Goal: Task Accomplishment & Management: Manage account settings

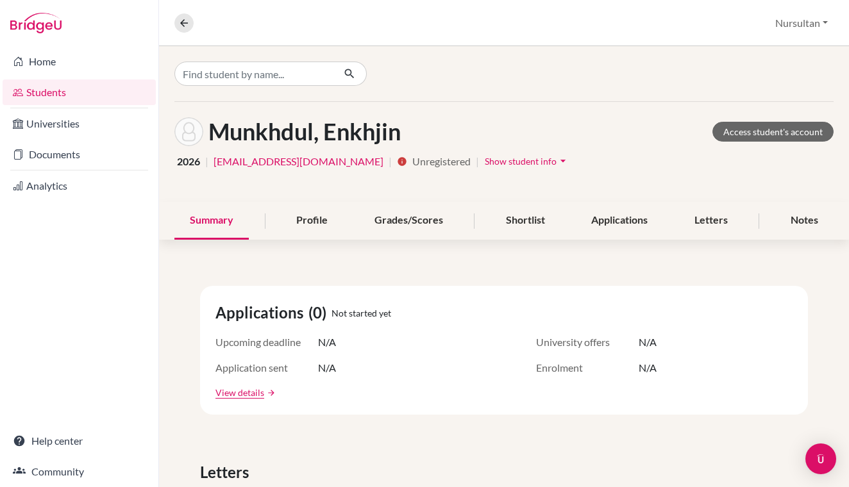
click at [515, 165] on span "Show student info" at bounding box center [521, 161] width 72 height 11
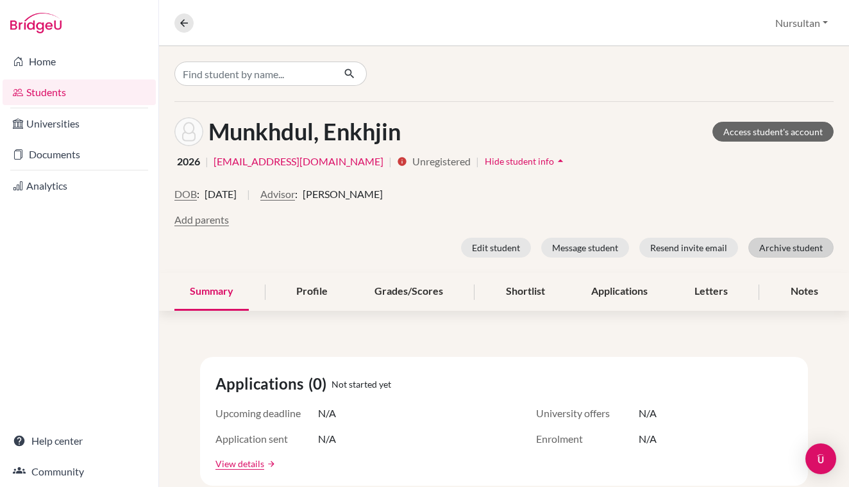
click at [800, 249] on button "Archive student" at bounding box center [790, 248] width 85 height 20
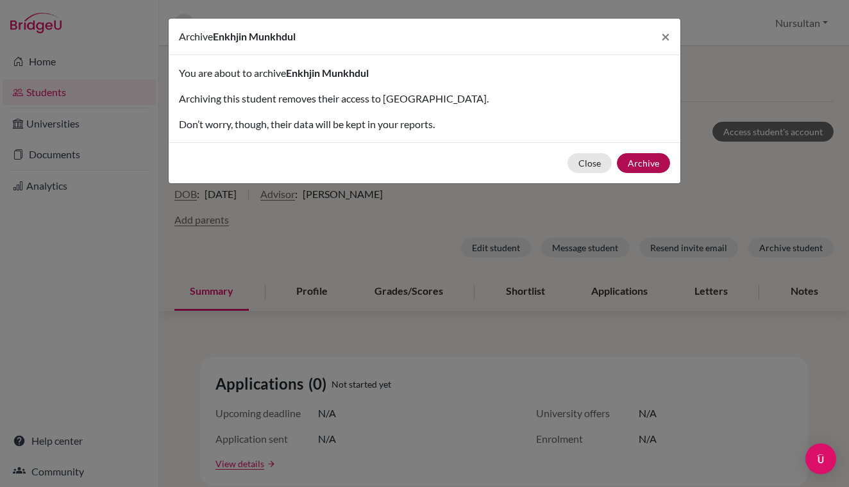
click at [651, 163] on button "Archive" at bounding box center [643, 163] width 53 height 20
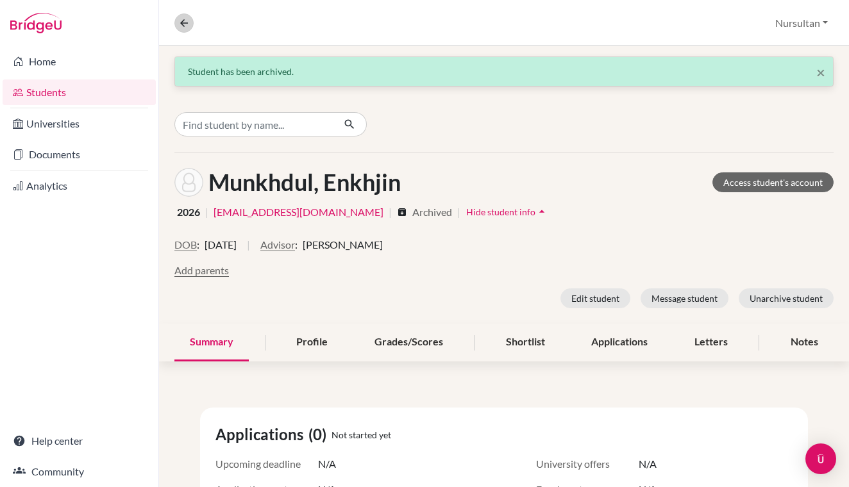
click at [187, 23] on icon at bounding box center [184, 23] width 12 height 12
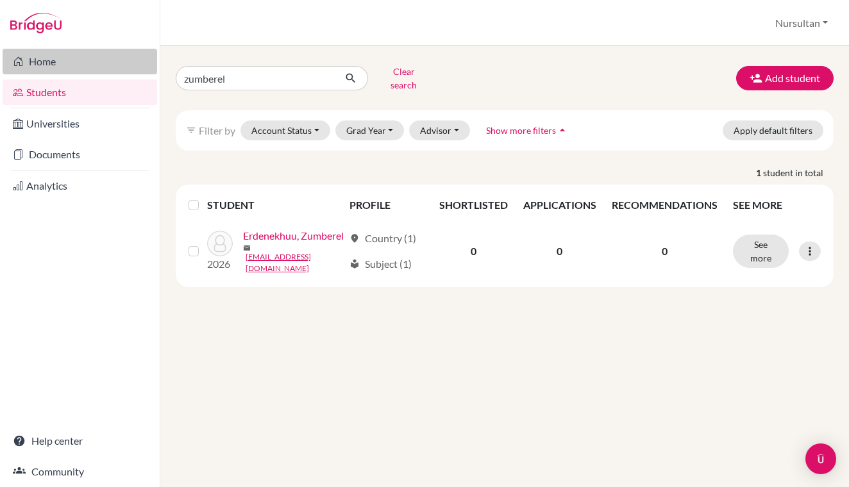
click at [58, 62] on link "Home" at bounding box center [80, 62] width 155 height 26
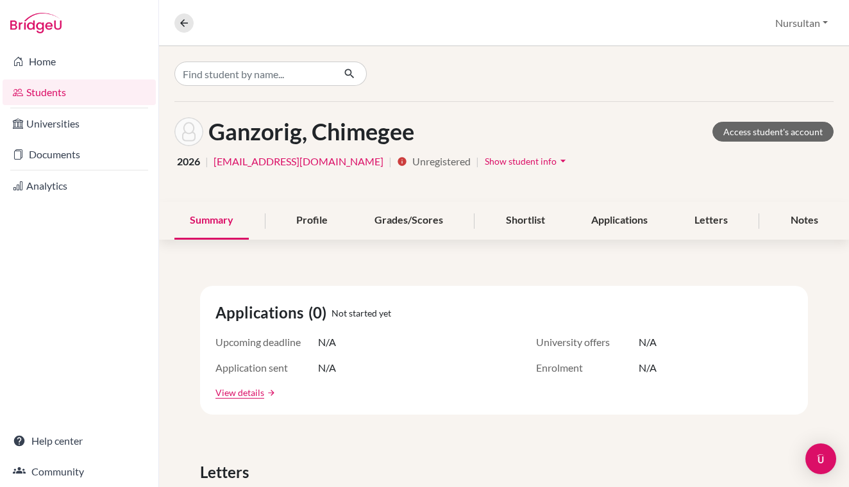
click at [557, 165] on icon "arrow_drop_down" at bounding box center [563, 161] width 13 height 13
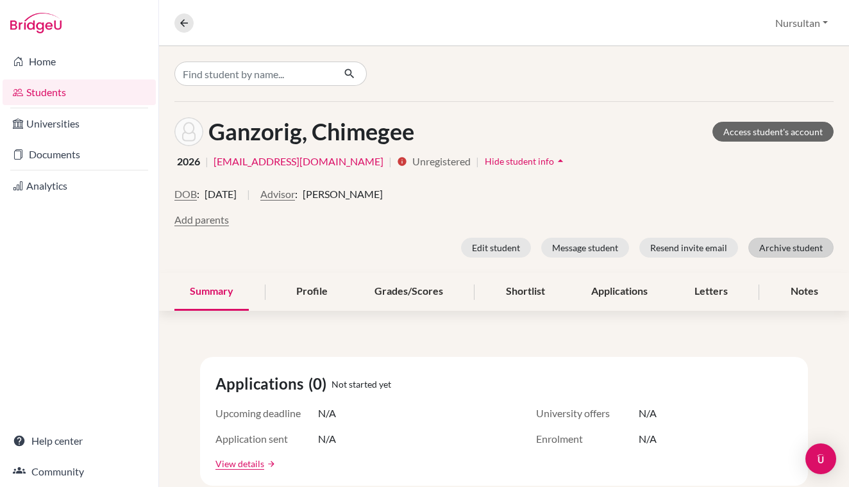
click at [782, 251] on button "Archive student" at bounding box center [790, 248] width 85 height 20
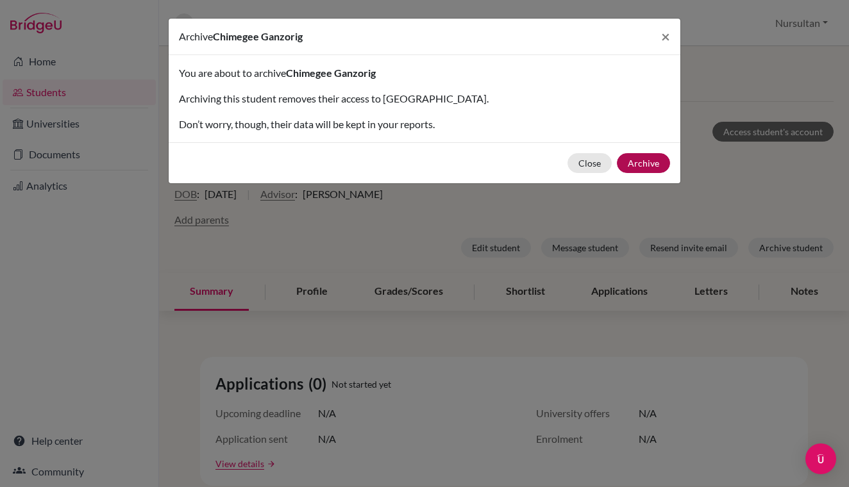
click at [646, 159] on button "Archive" at bounding box center [643, 163] width 53 height 20
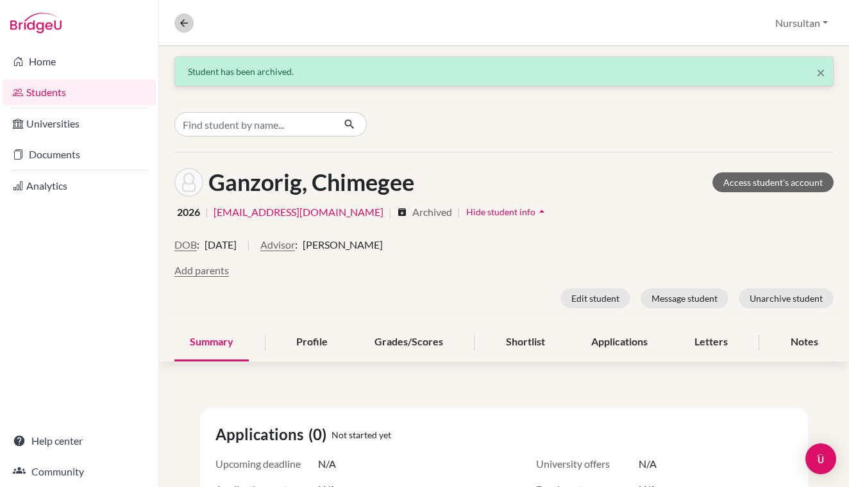
click at [184, 24] on icon at bounding box center [184, 23] width 12 height 12
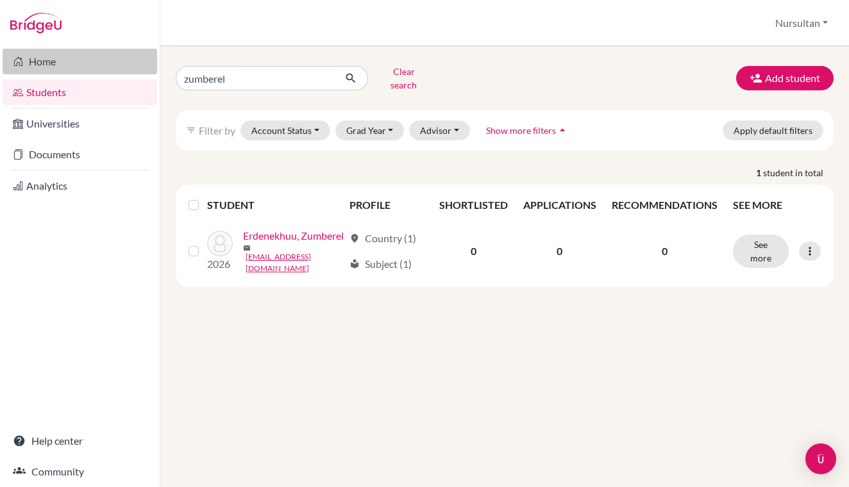
click at [37, 65] on link "Home" at bounding box center [80, 62] width 155 height 26
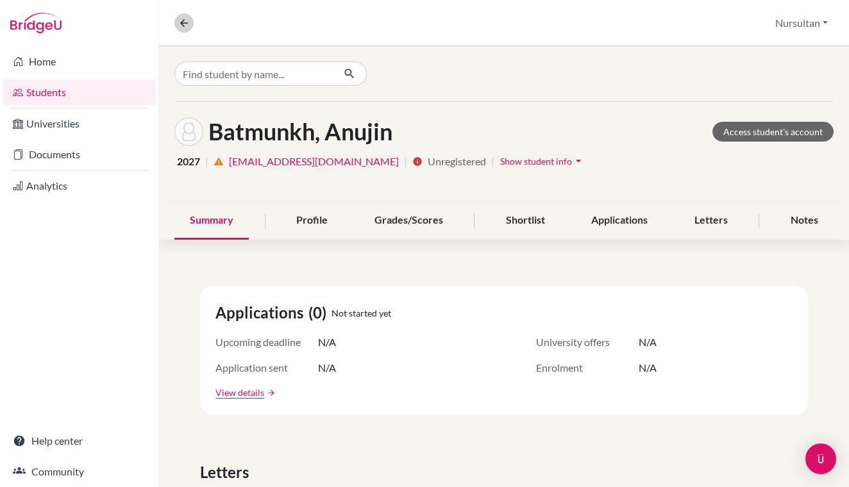
click at [184, 19] on icon at bounding box center [184, 23] width 12 height 12
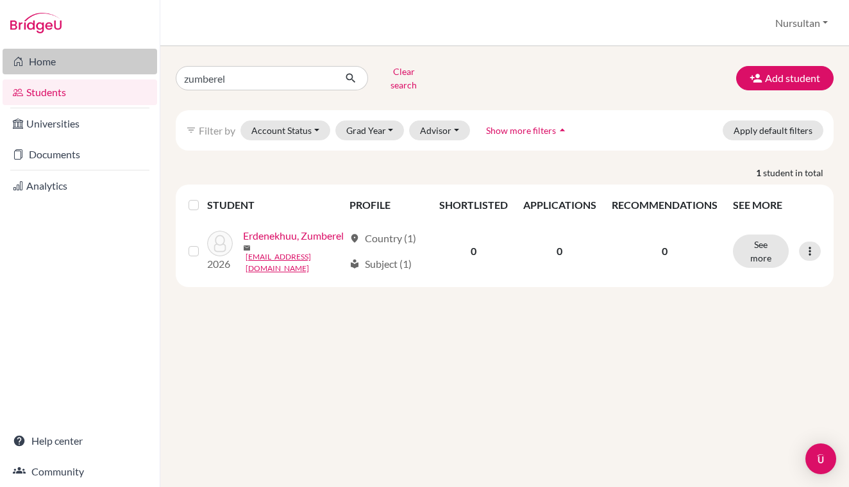
click at [52, 60] on link "Home" at bounding box center [80, 62] width 155 height 26
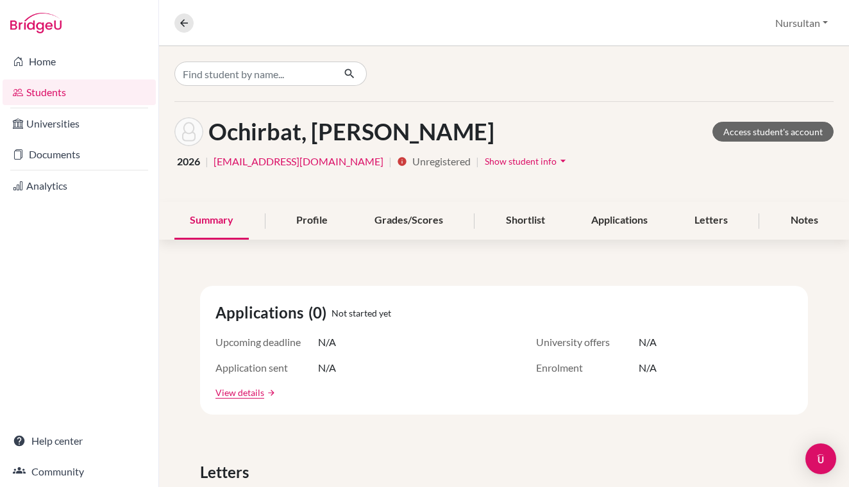
click at [485, 160] on span "Show student info" at bounding box center [521, 161] width 72 height 11
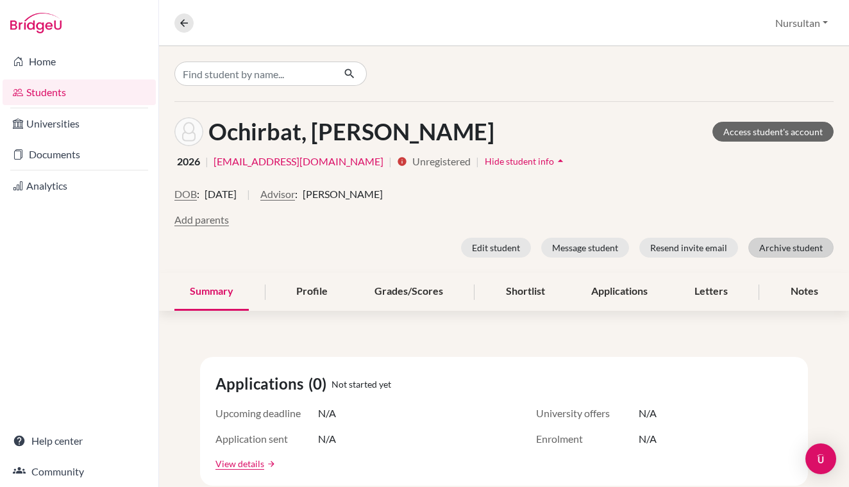
click at [776, 247] on button "Archive student" at bounding box center [790, 248] width 85 height 20
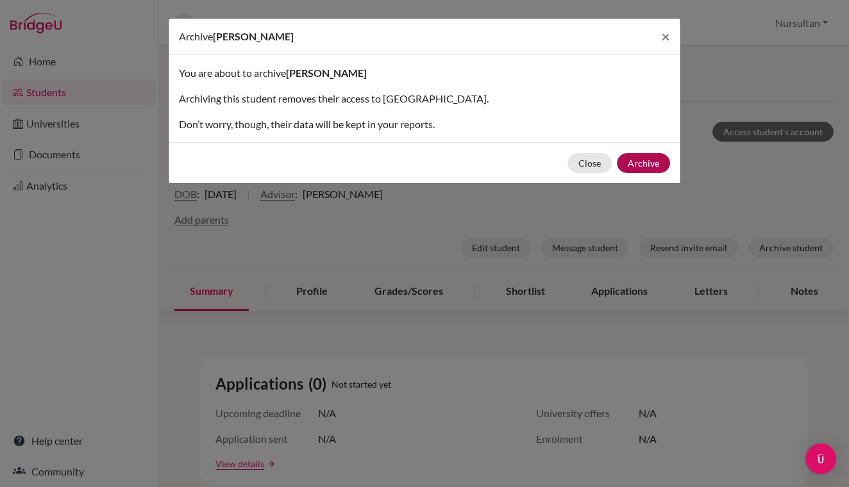
click at [652, 163] on button "Archive" at bounding box center [643, 163] width 53 height 20
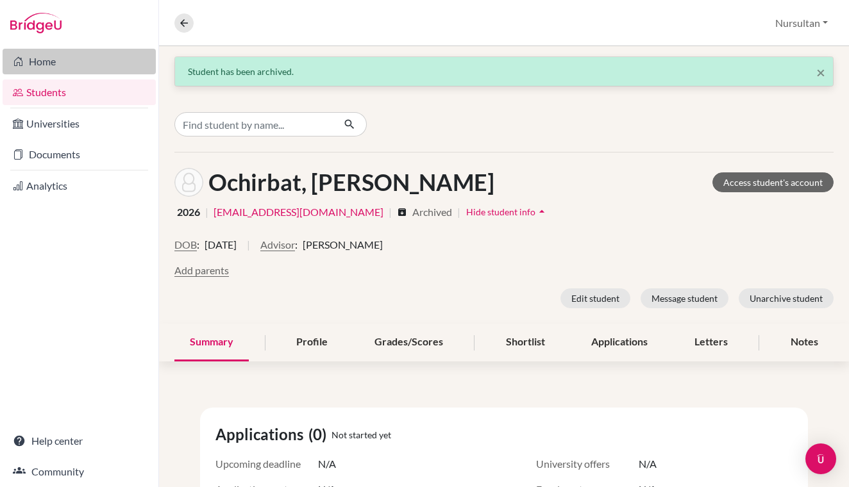
click at [42, 62] on link "Home" at bounding box center [79, 62] width 153 height 26
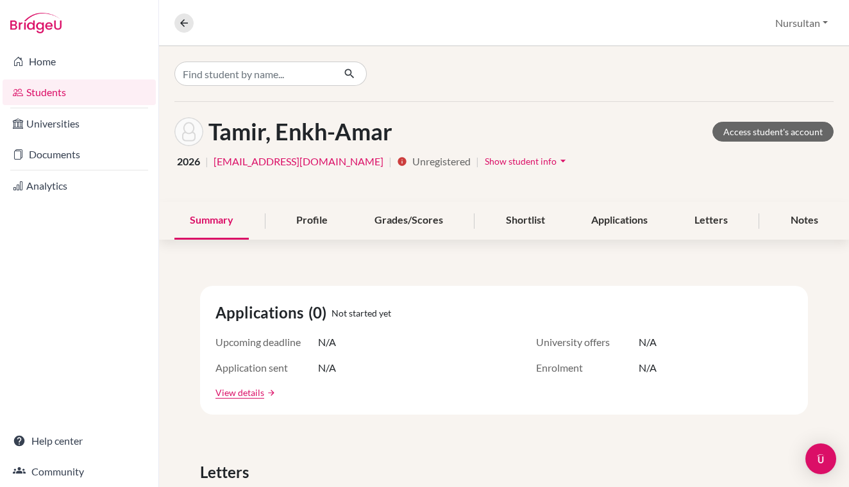
click at [516, 163] on span "Show student info" at bounding box center [521, 161] width 72 height 11
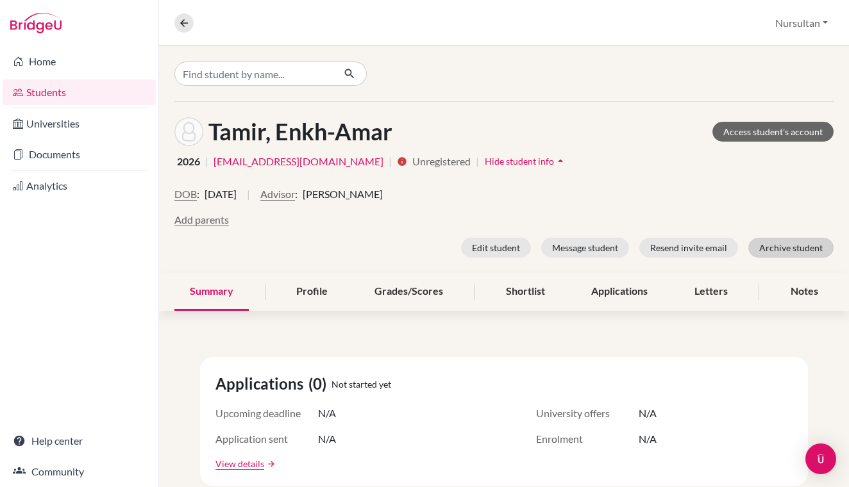
click at [797, 248] on button "Archive student" at bounding box center [790, 248] width 85 height 20
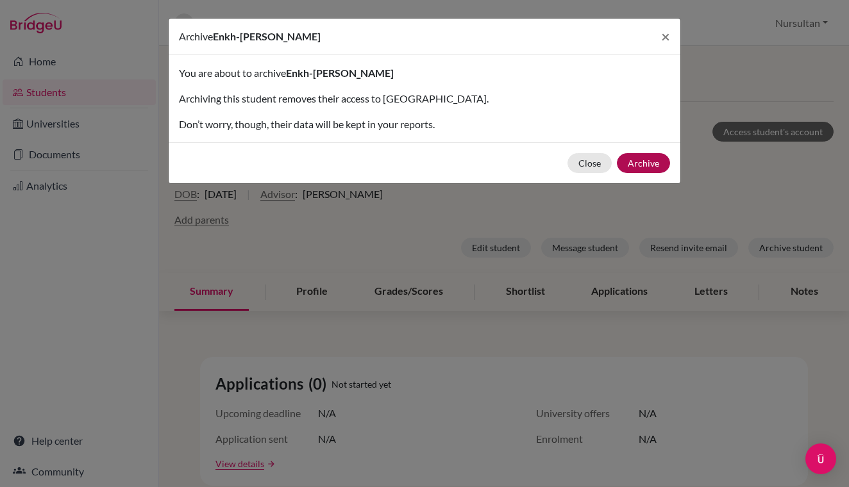
click at [648, 163] on button "Archive" at bounding box center [643, 163] width 53 height 20
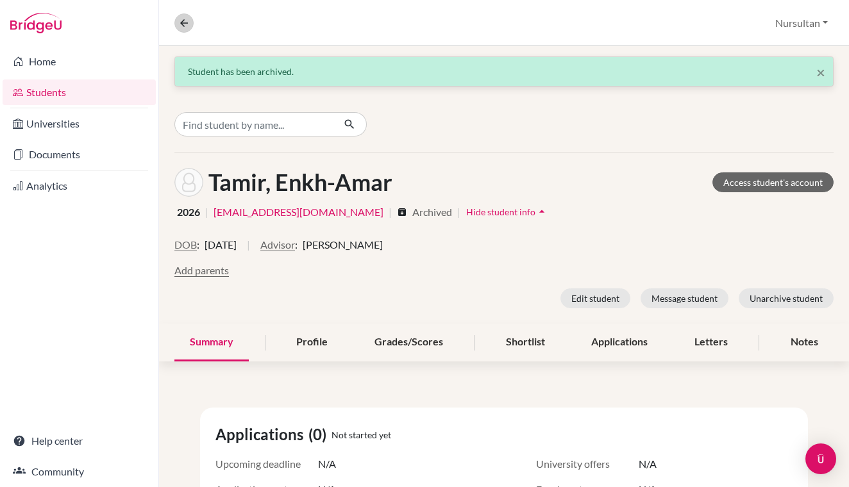
click at [181, 22] on icon at bounding box center [184, 23] width 12 height 12
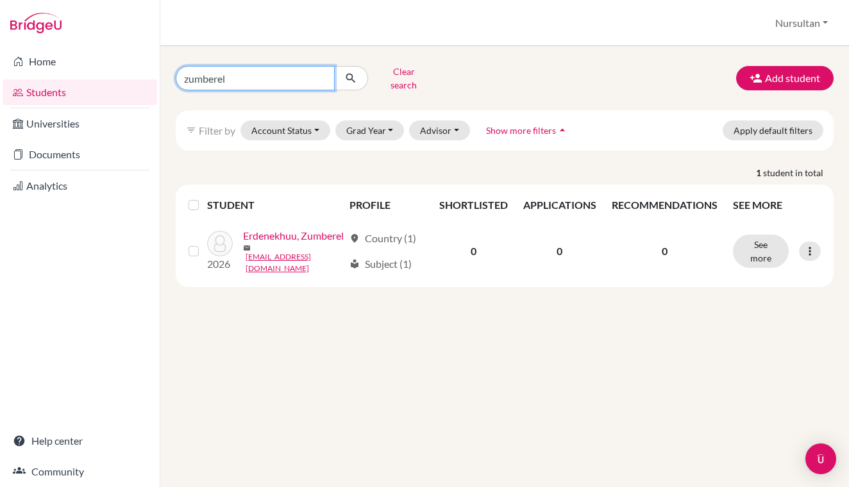
click at [316, 77] on input "zumberel" at bounding box center [255, 78] width 159 height 24
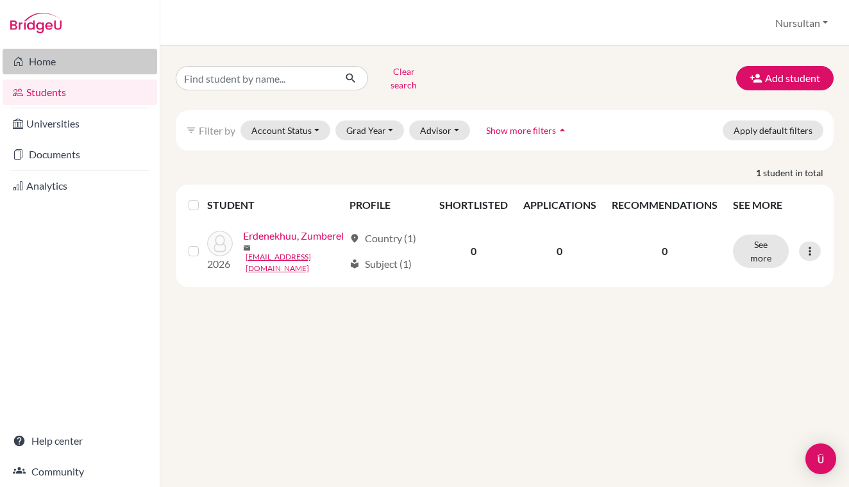
click at [60, 63] on link "Home" at bounding box center [80, 62] width 155 height 26
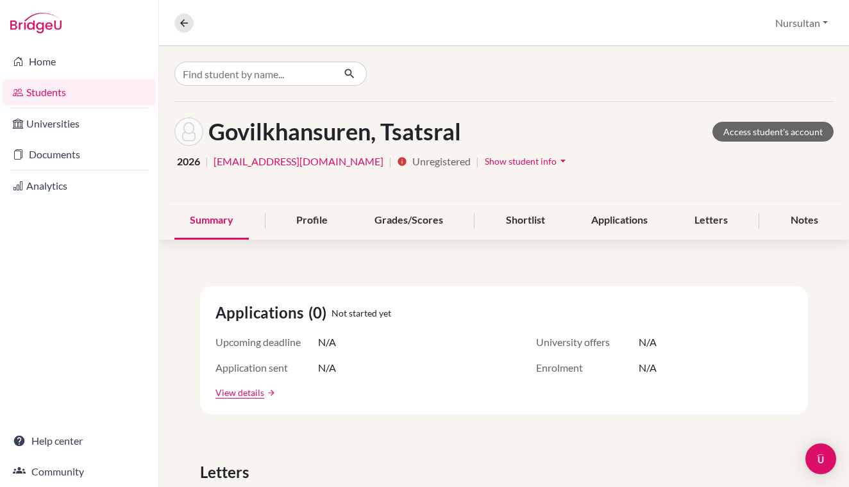
click at [495, 167] on button "Show student info arrow_drop_down" at bounding box center [527, 161] width 86 height 20
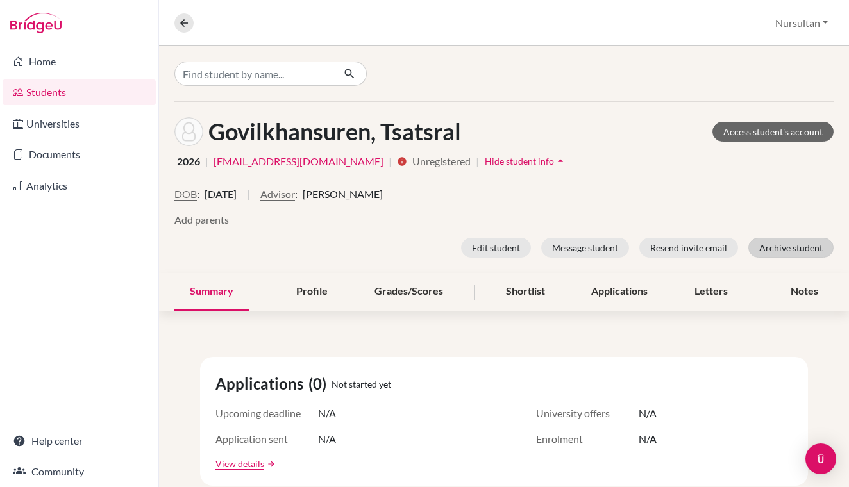
click at [786, 245] on button "Archive student" at bounding box center [790, 248] width 85 height 20
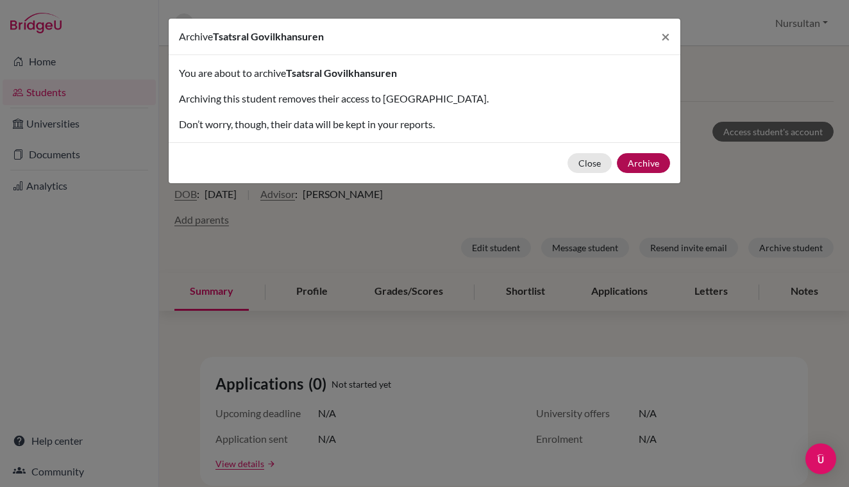
click at [661, 167] on button "Archive" at bounding box center [643, 163] width 53 height 20
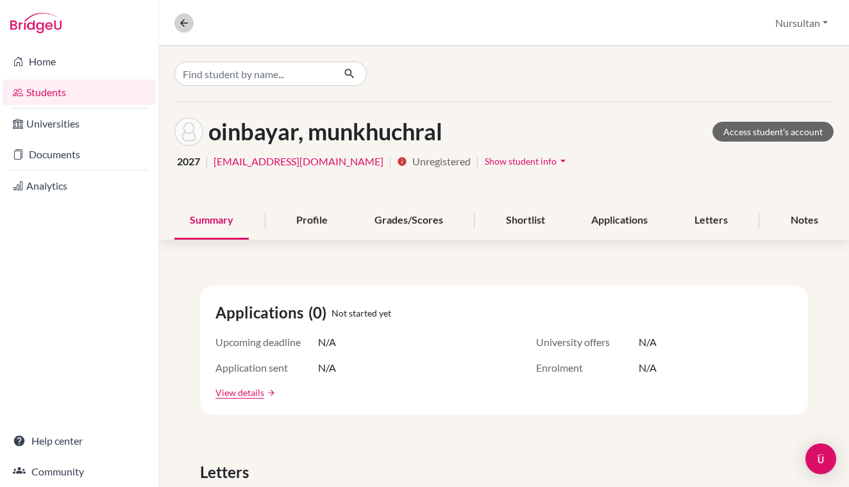
click at [187, 26] on icon at bounding box center [184, 23] width 12 height 12
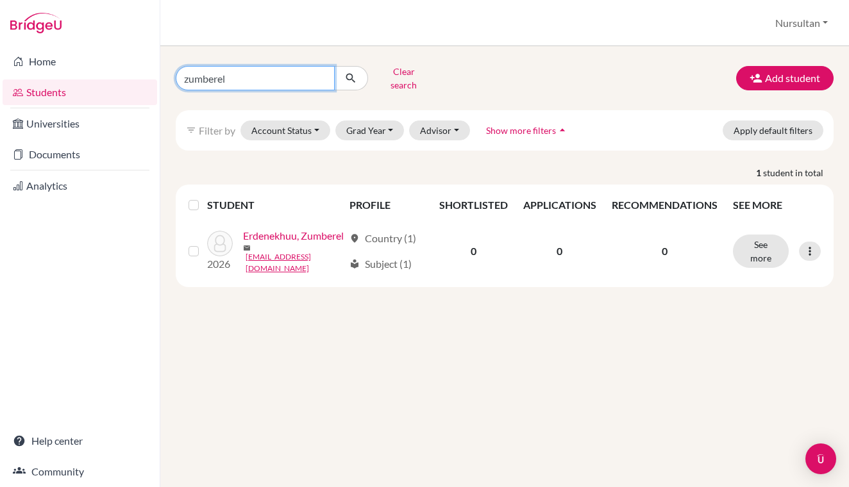
click at [322, 76] on input "zumberel" at bounding box center [255, 78] width 159 height 24
click at [395, 74] on button "Clear search" at bounding box center [403, 78] width 71 height 33
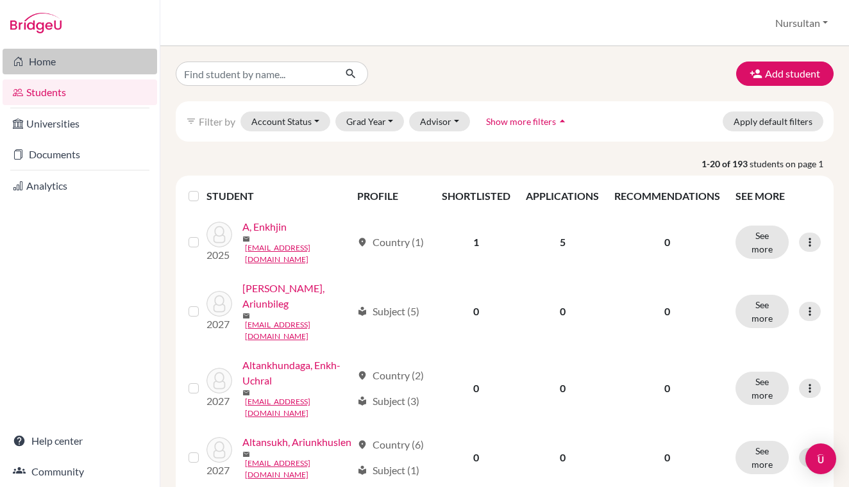
click at [76, 67] on link "Home" at bounding box center [80, 62] width 155 height 26
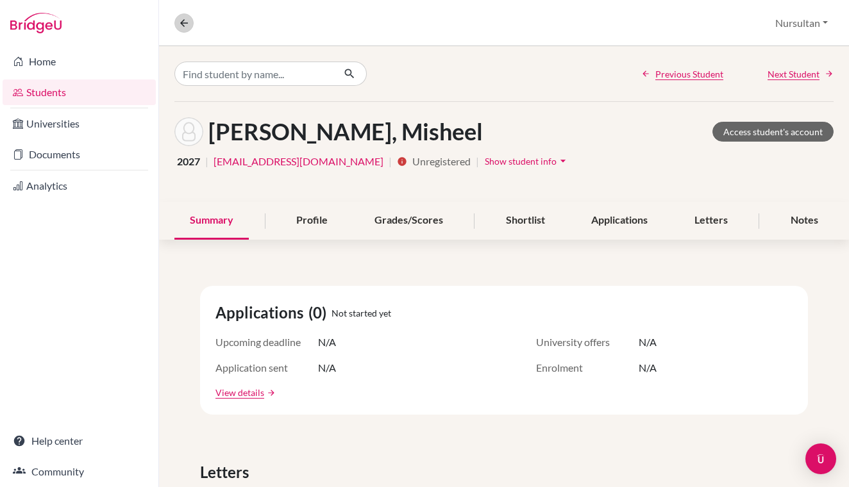
click at [190, 26] on button at bounding box center [183, 22] width 19 height 19
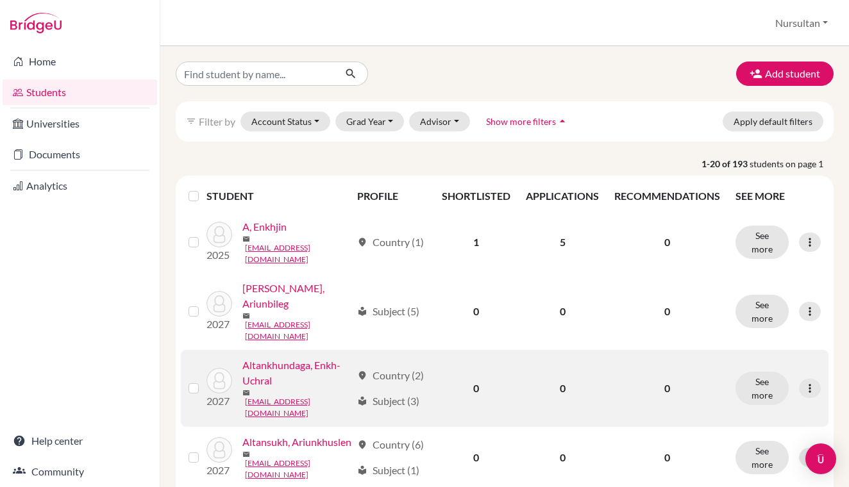
scroll to position [346, 0]
